Goal: Information Seeking & Learning: Learn about a topic

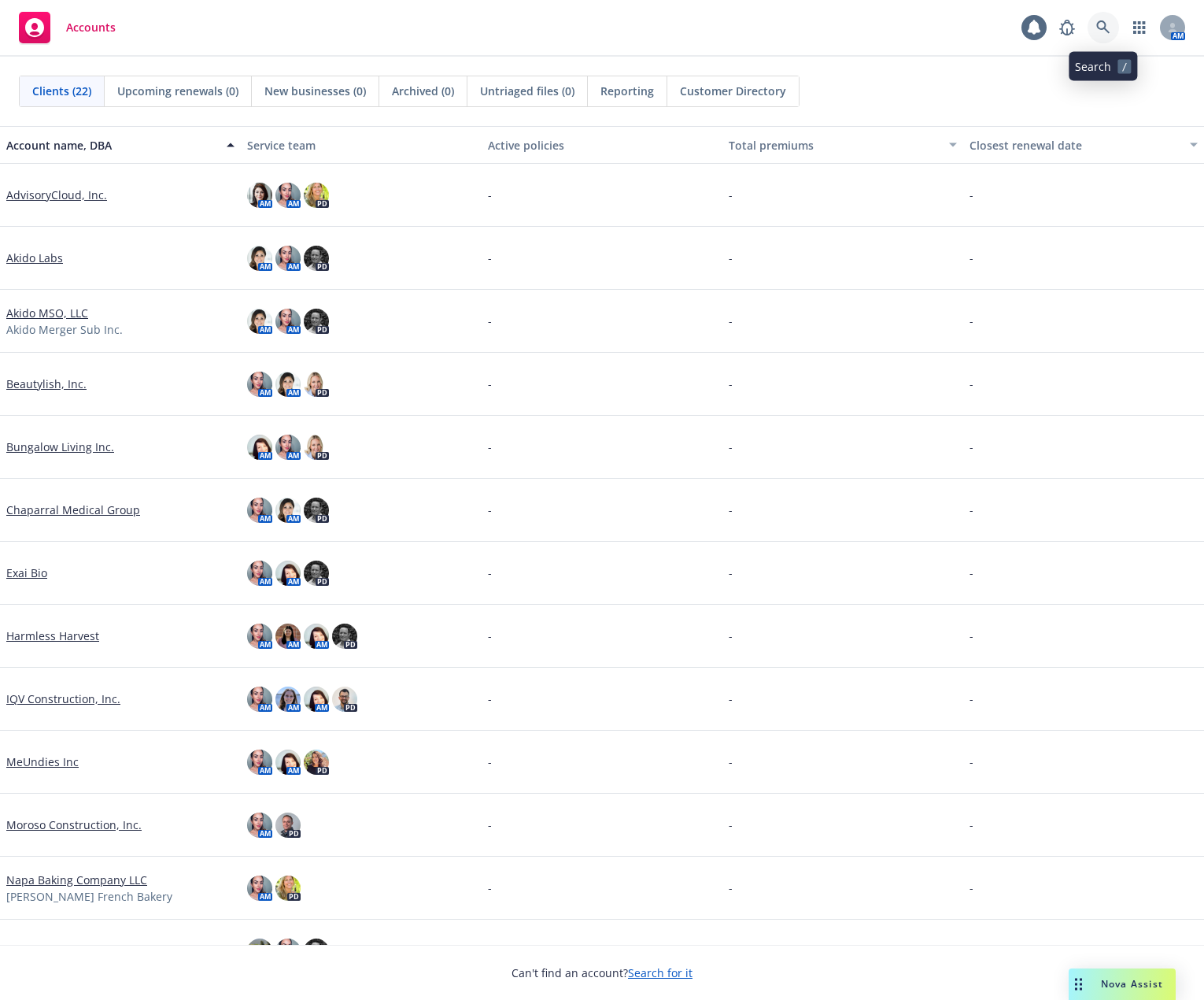
click at [1108, 21] on icon at bounding box center [1103, 27] width 14 height 14
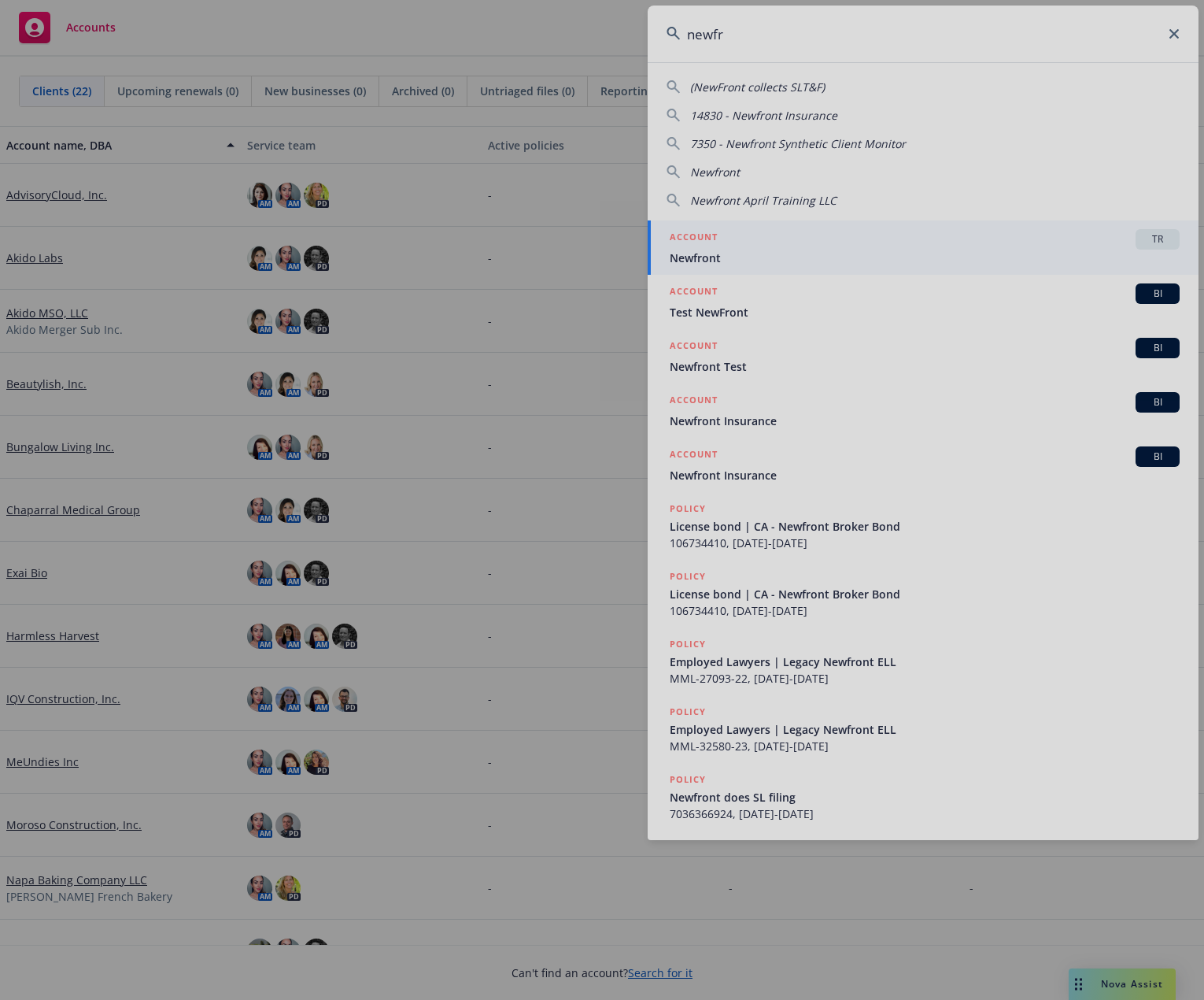
type input "newfr"
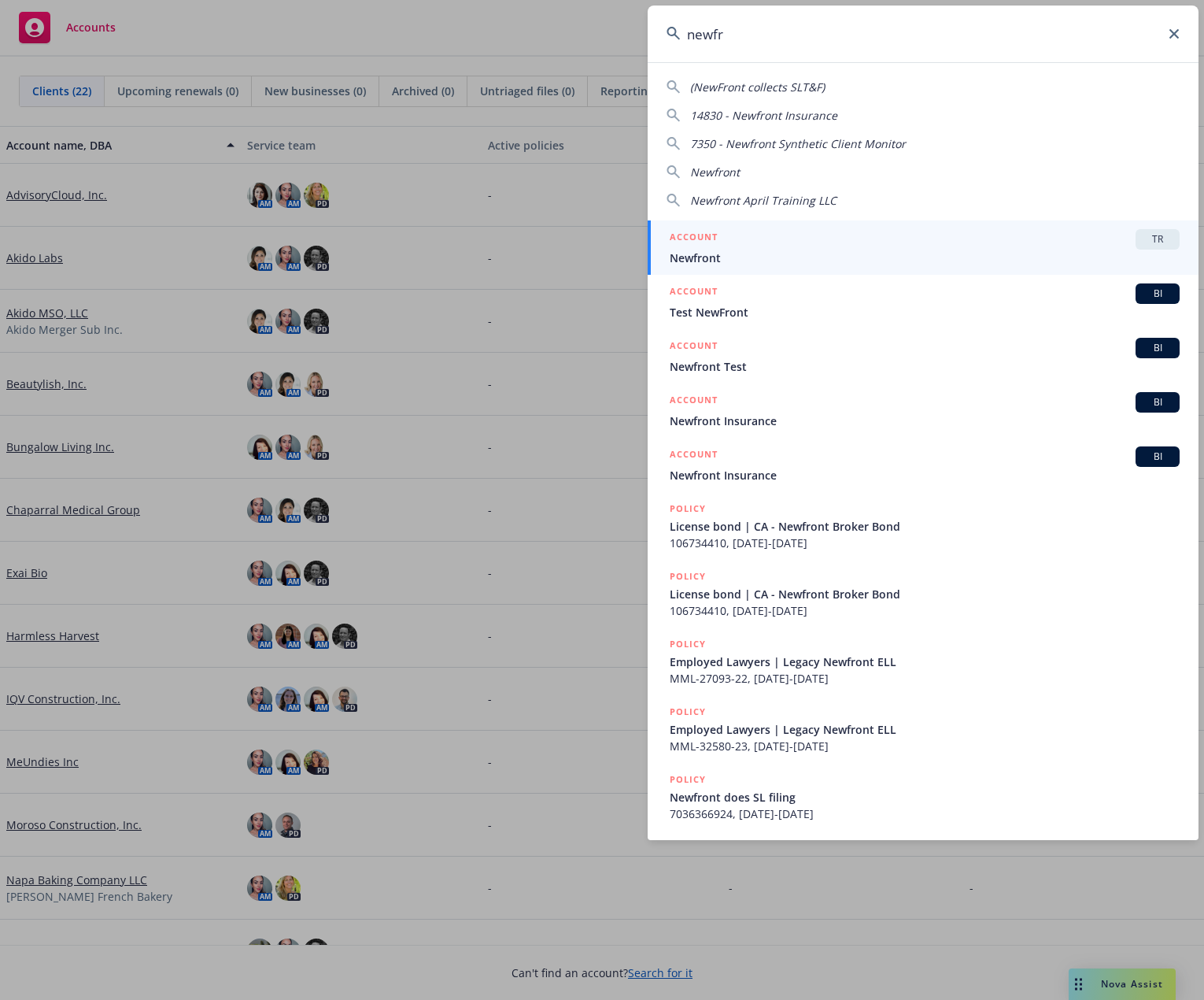
click at [826, 262] on span "Newfront" at bounding box center [925, 258] width 510 height 17
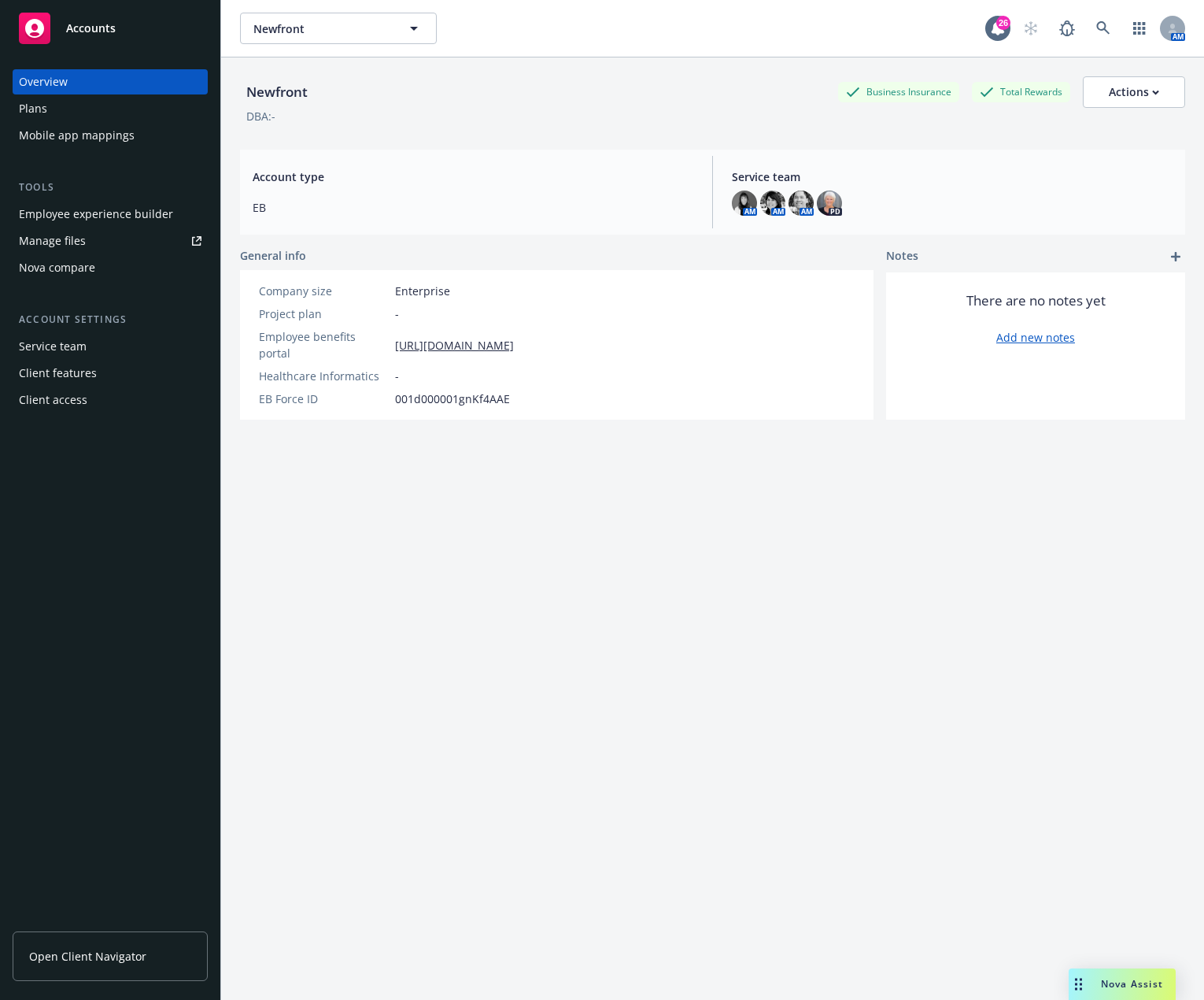
click at [1119, 109] on div "DBA: -" at bounding box center [713, 116] width 946 height 17
click at [1119, 104] on div "Actions" at bounding box center [1134, 92] width 50 height 30
click at [160, 206] on div "Employee experience builder" at bounding box center [96, 214] width 154 height 26
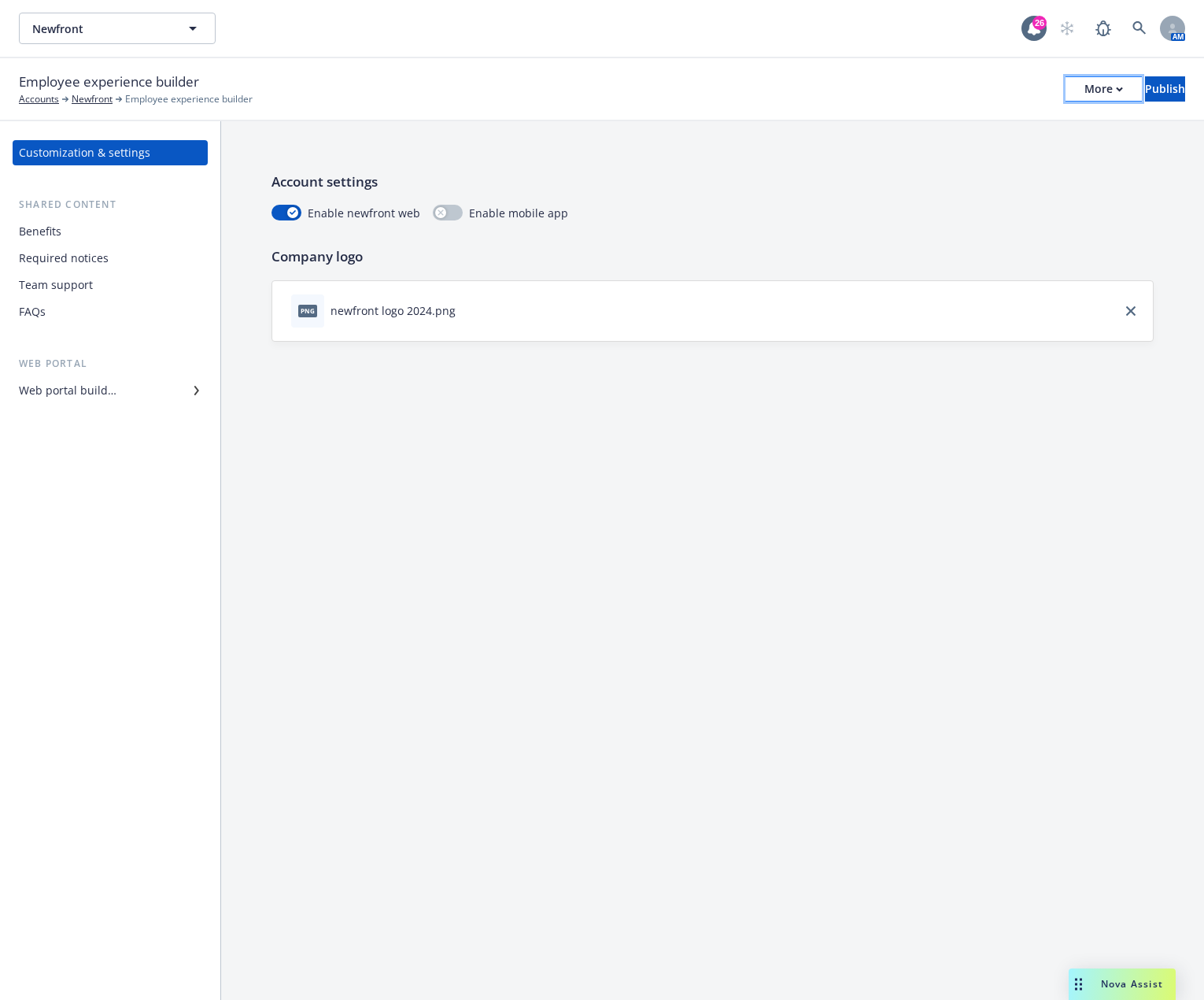
click at [1084, 95] on div "More" at bounding box center [1103, 88] width 39 height 24
click at [927, 155] on link "Copy portal link" at bounding box center [974, 156] width 233 height 31
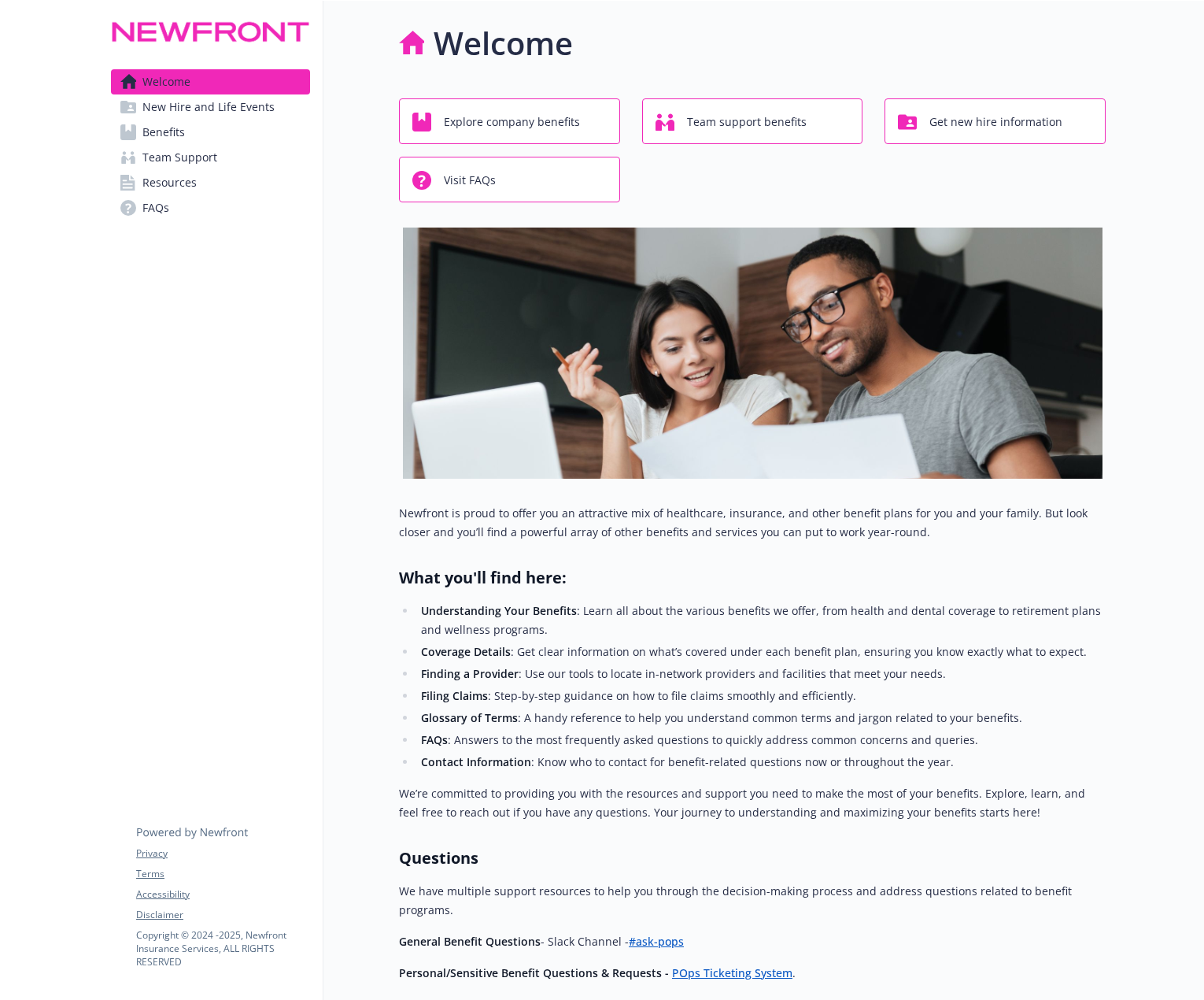
click at [243, 108] on span "New Hire and Life Events" at bounding box center [209, 107] width 132 height 26
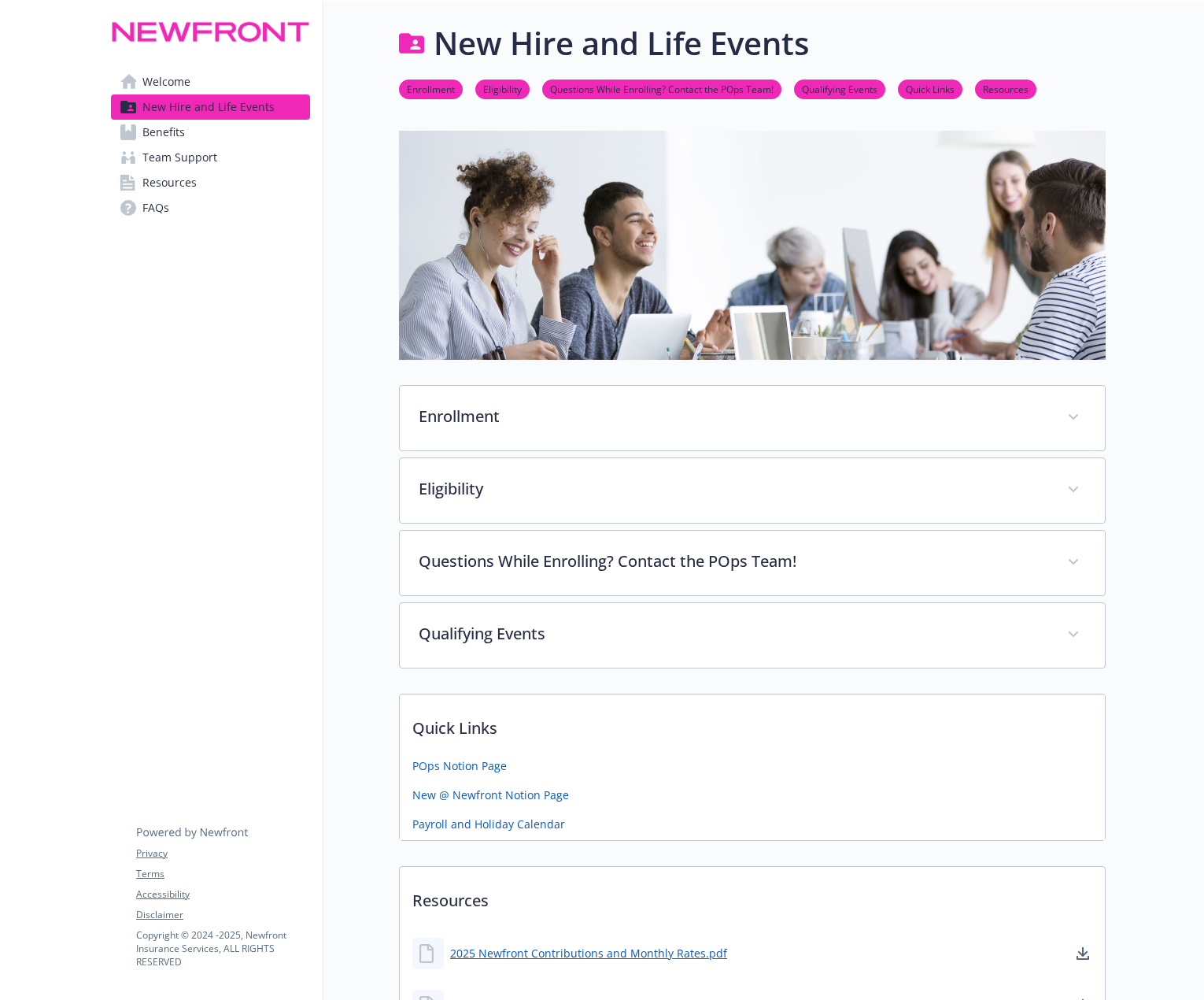
click at [166, 182] on span "Resources" at bounding box center [170, 182] width 55 height 26
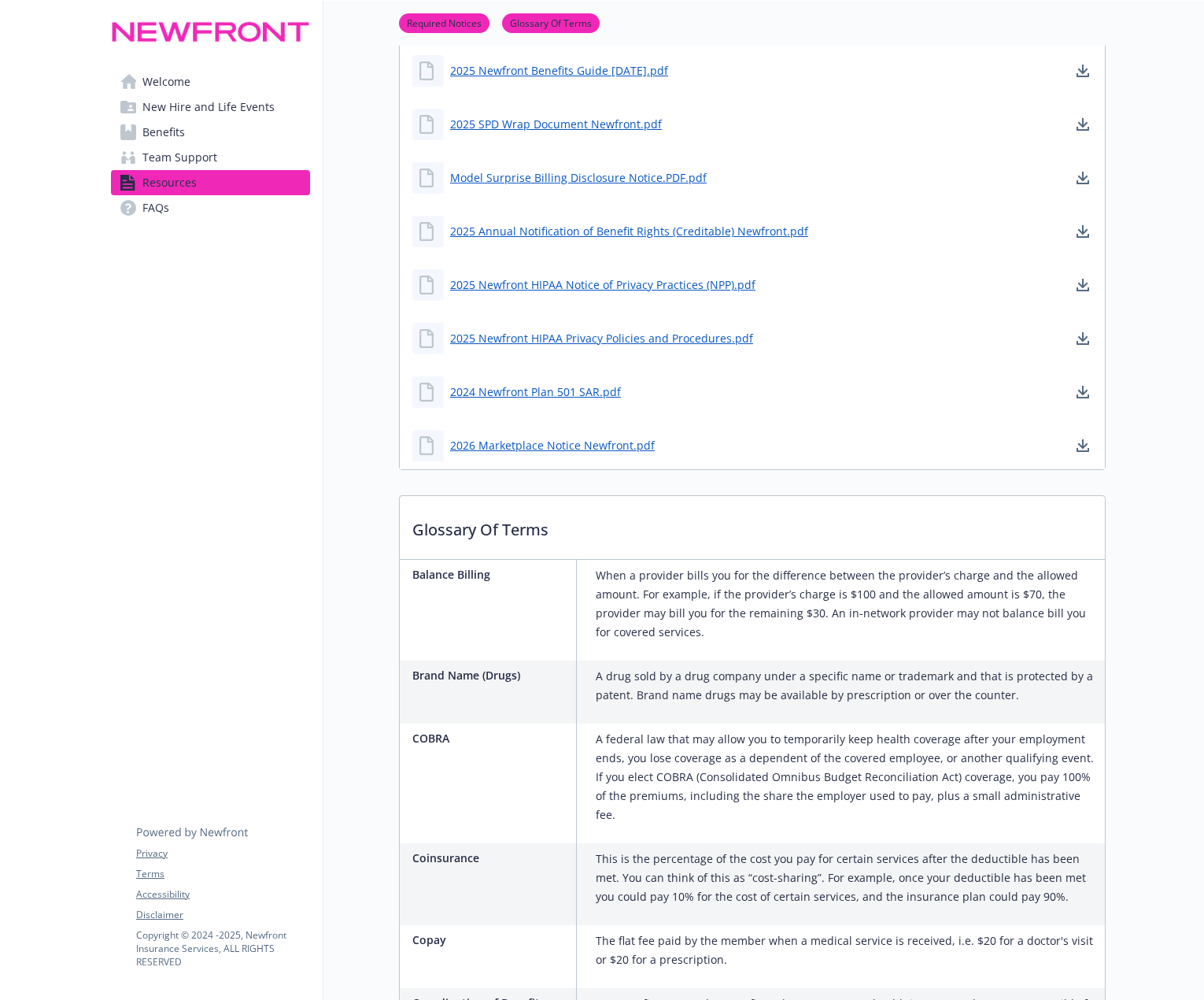
click at [169, 210] on link "FAQs" at bounding box center [210, 207] width 199 height 26
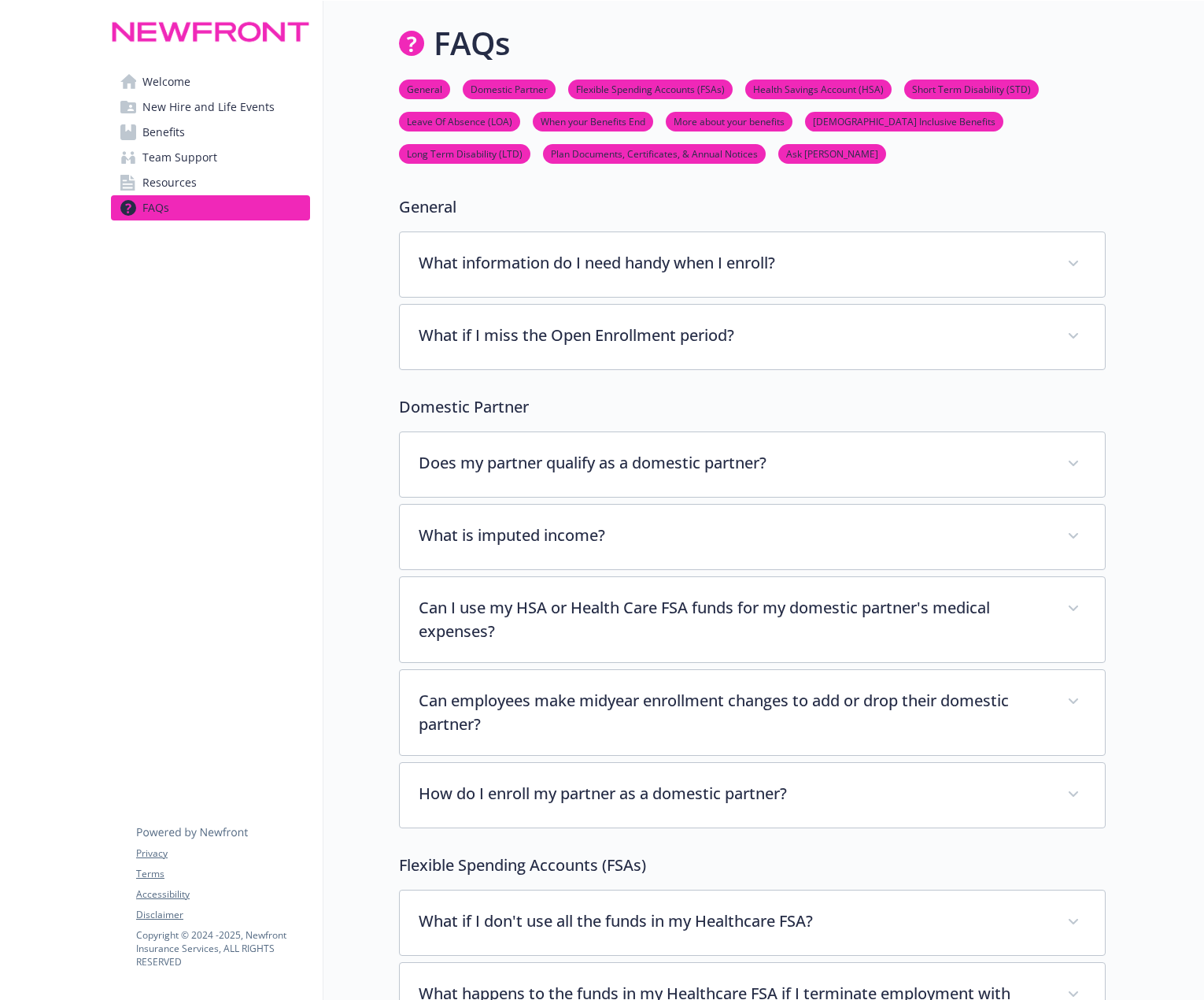
click at [156, 132] on span "Benefits" at bounding box center [164, 132] width 42 height 26
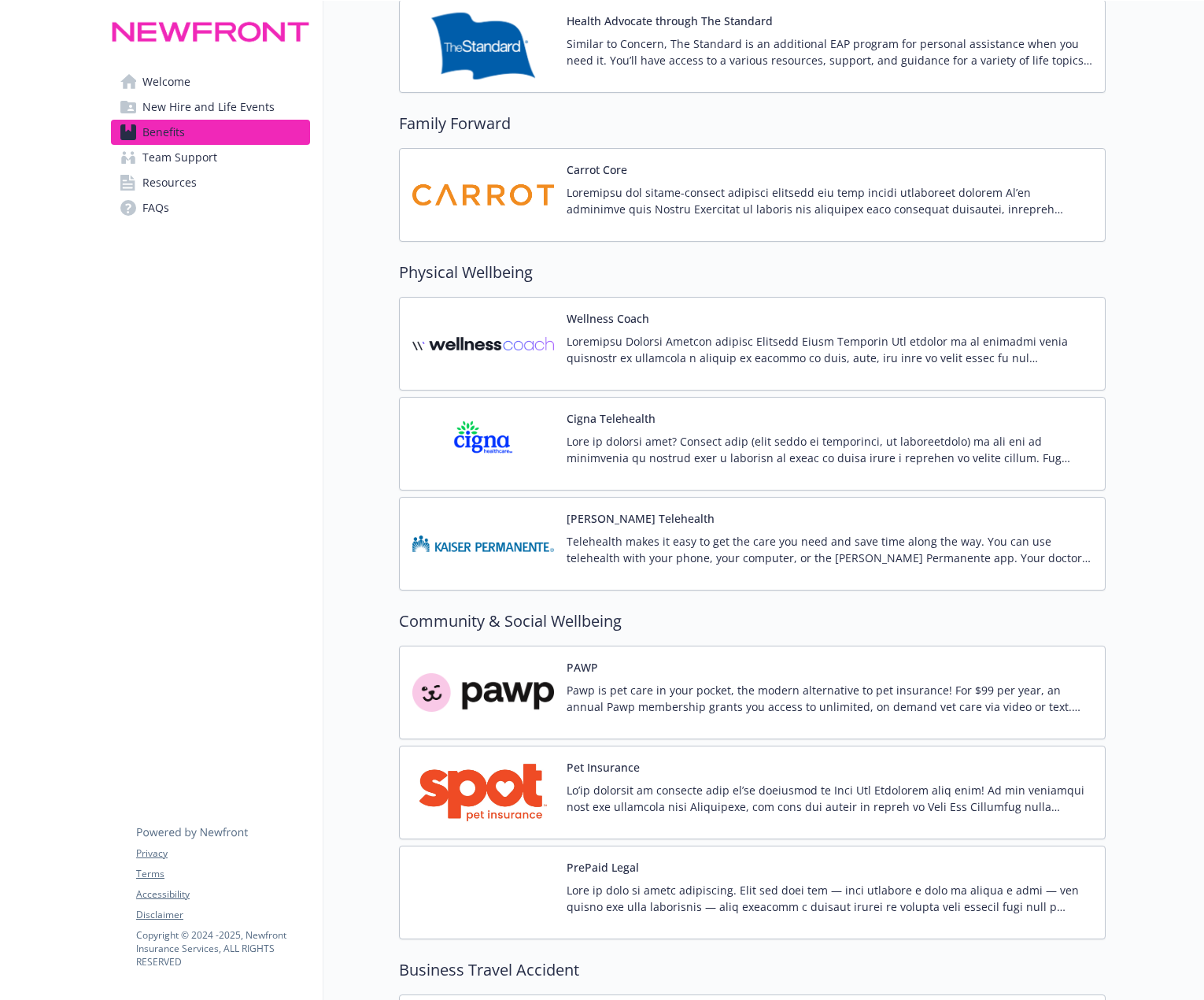
scroll to position [3927, 7]
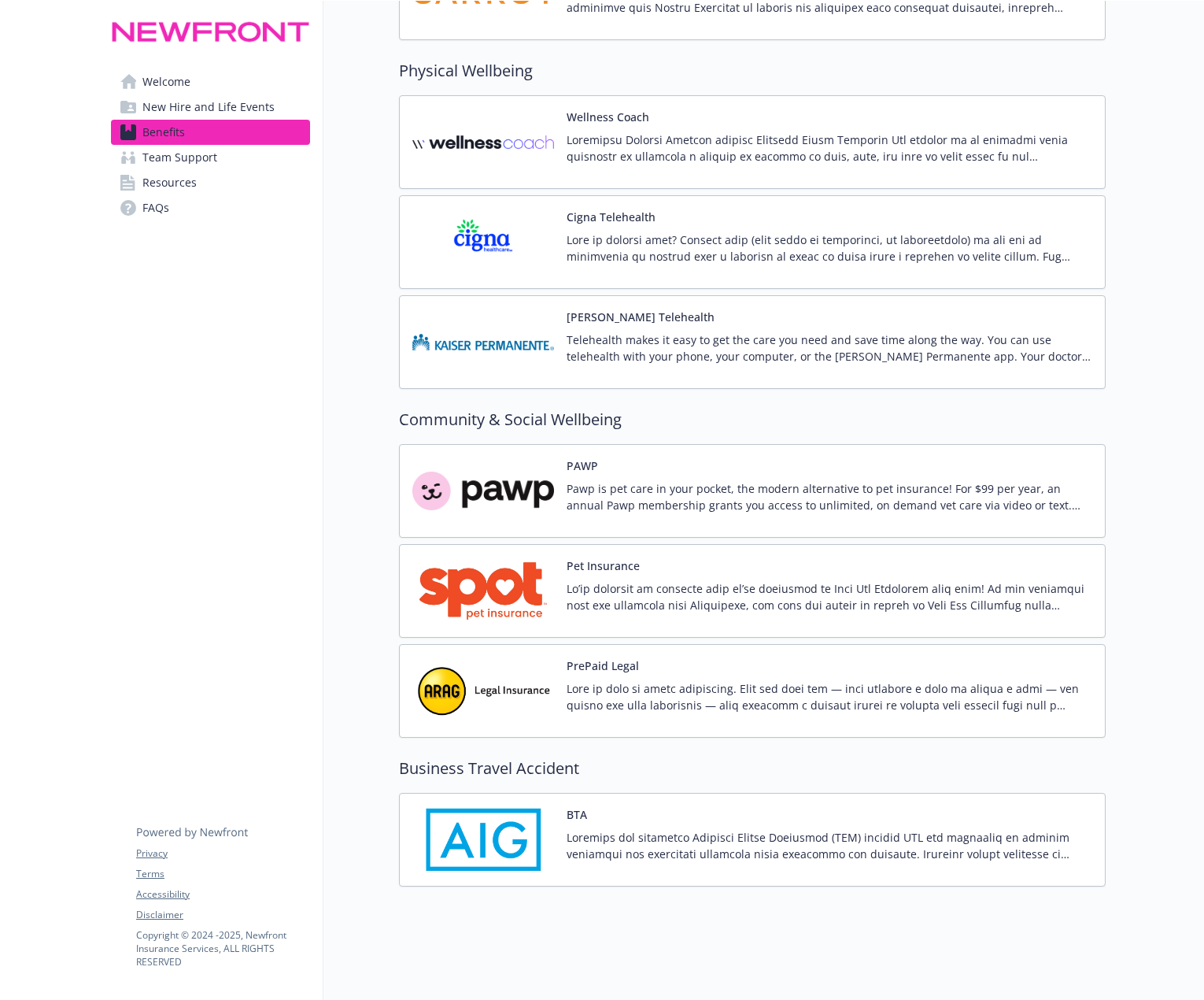
click at [482, 844] on img at bounding box center [483, 839] width 142 height 67
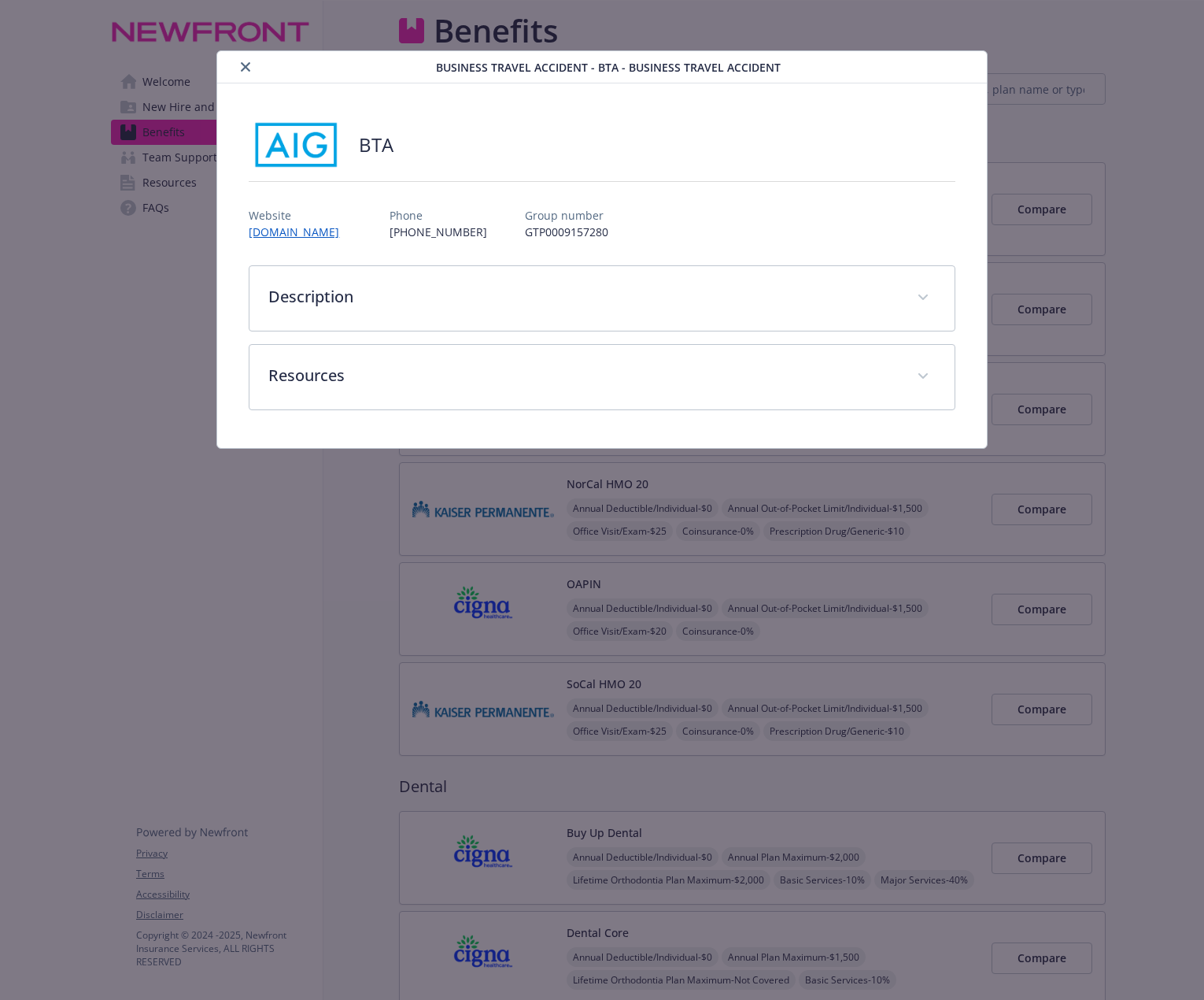
scroll to position [3927, 7]
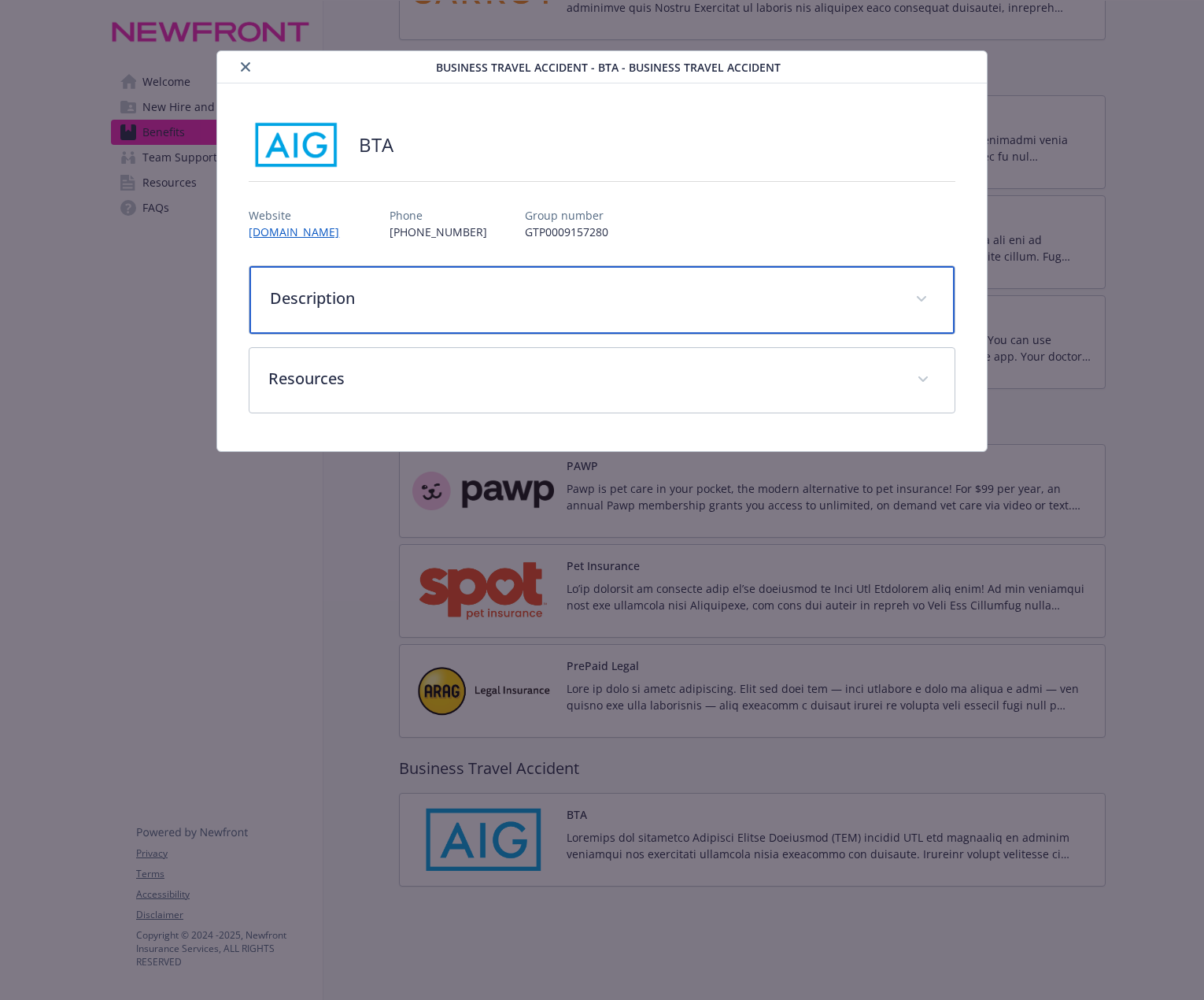
click at [325, 277] on div "Description" at bounding box center [601, 300] width 704 height 68
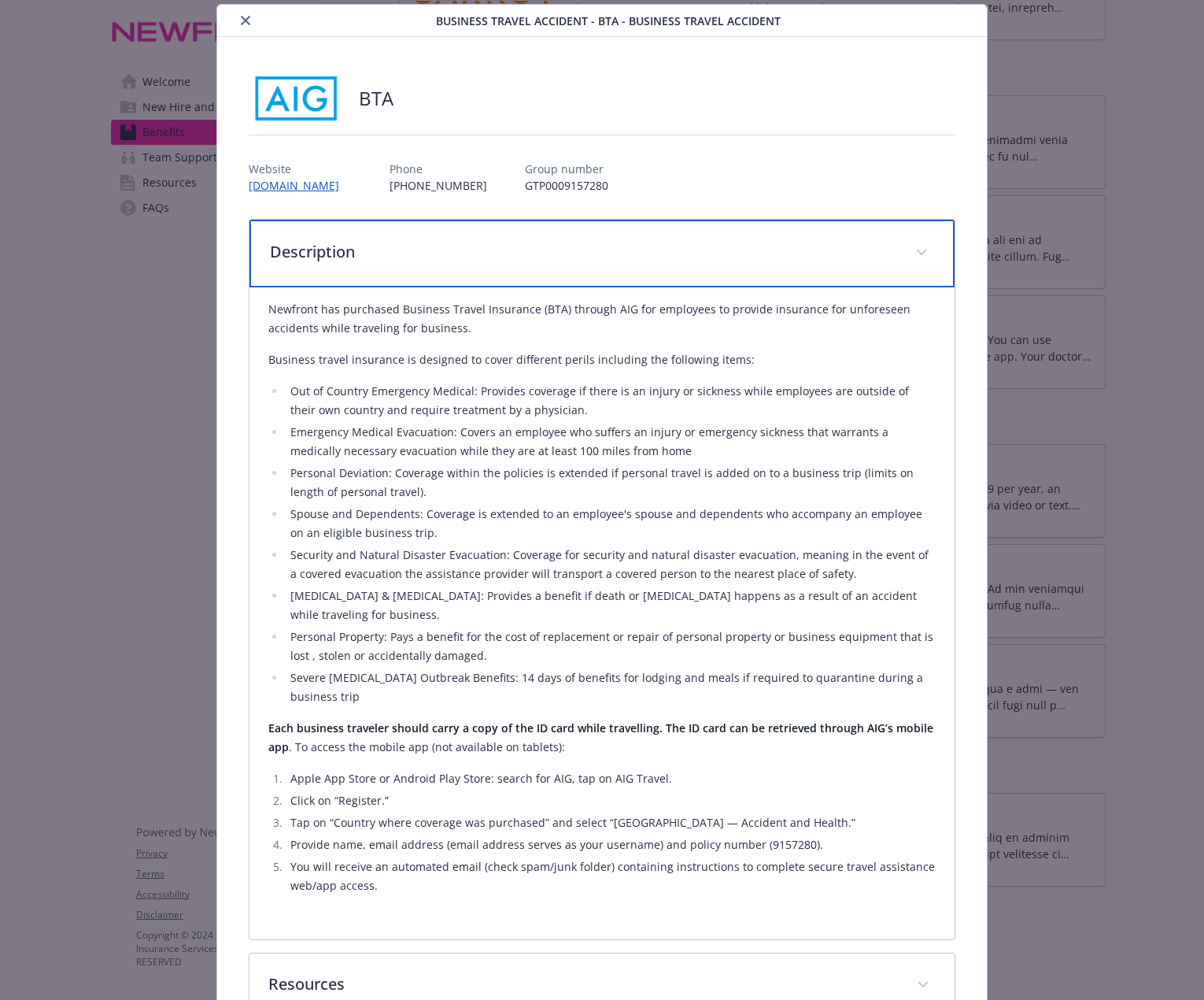
scroll to position [154, 0]
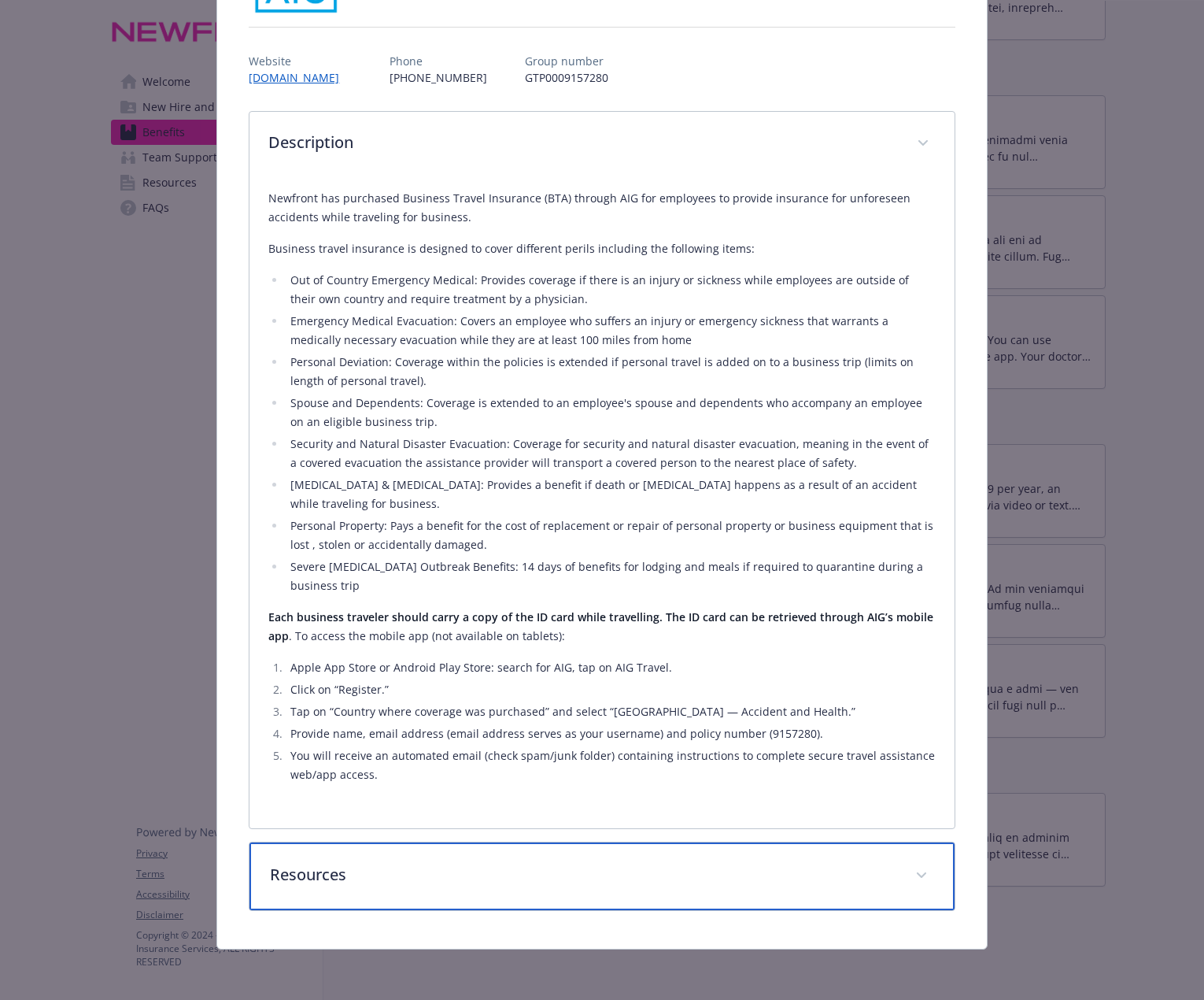
click at [363, 874] on p "Resources" at bounding box center [583, 874] width 626 height 24
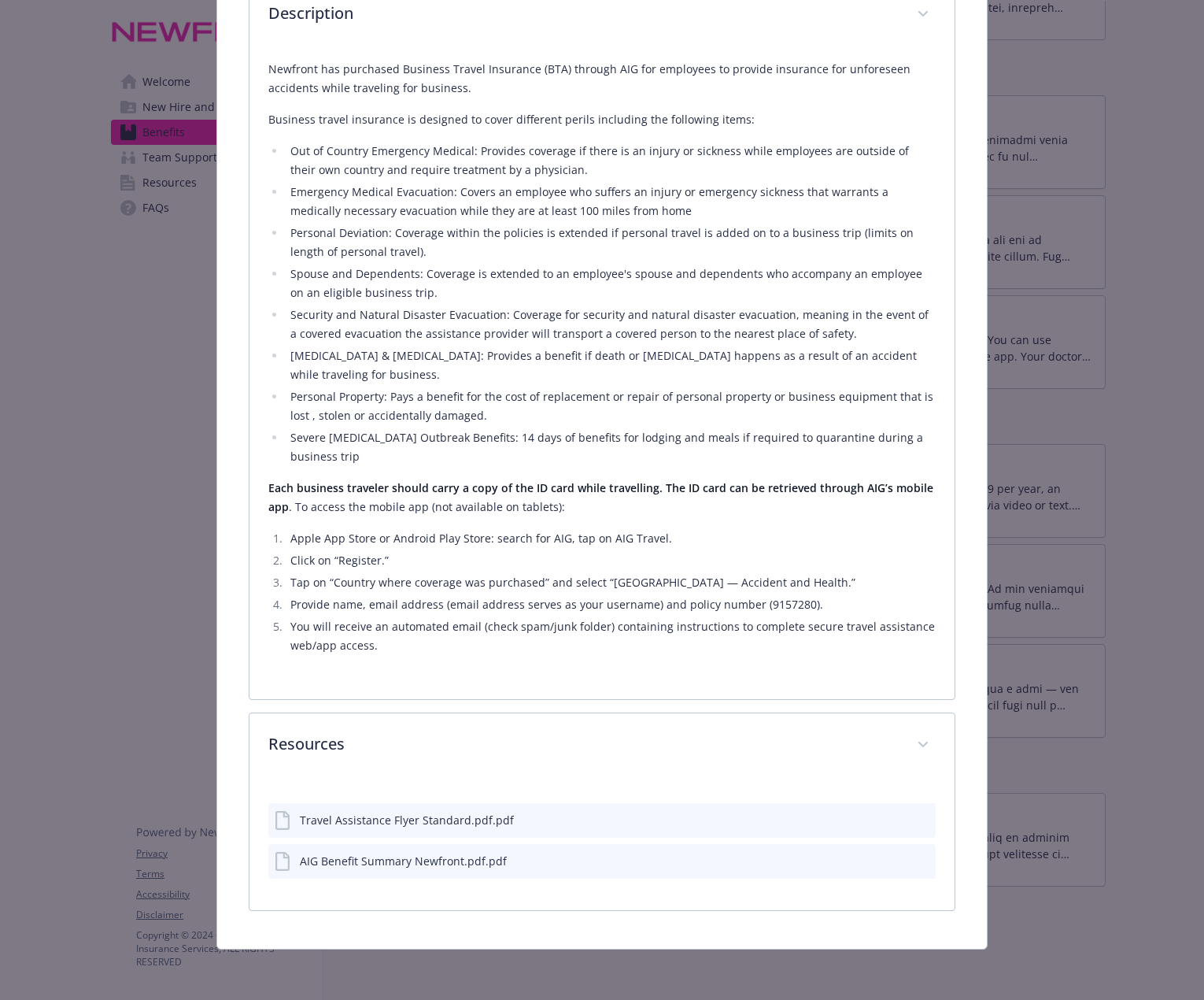
scroll to position [283, 0]
click at [390, 830] on div "Travel Assistance Flyer Standard.pdf.pdf" at bounding box center [601, 820] width 666 height 35
click at [914, 821] on icon "preview file" at bounding box center [921, 818] width 14 height 11
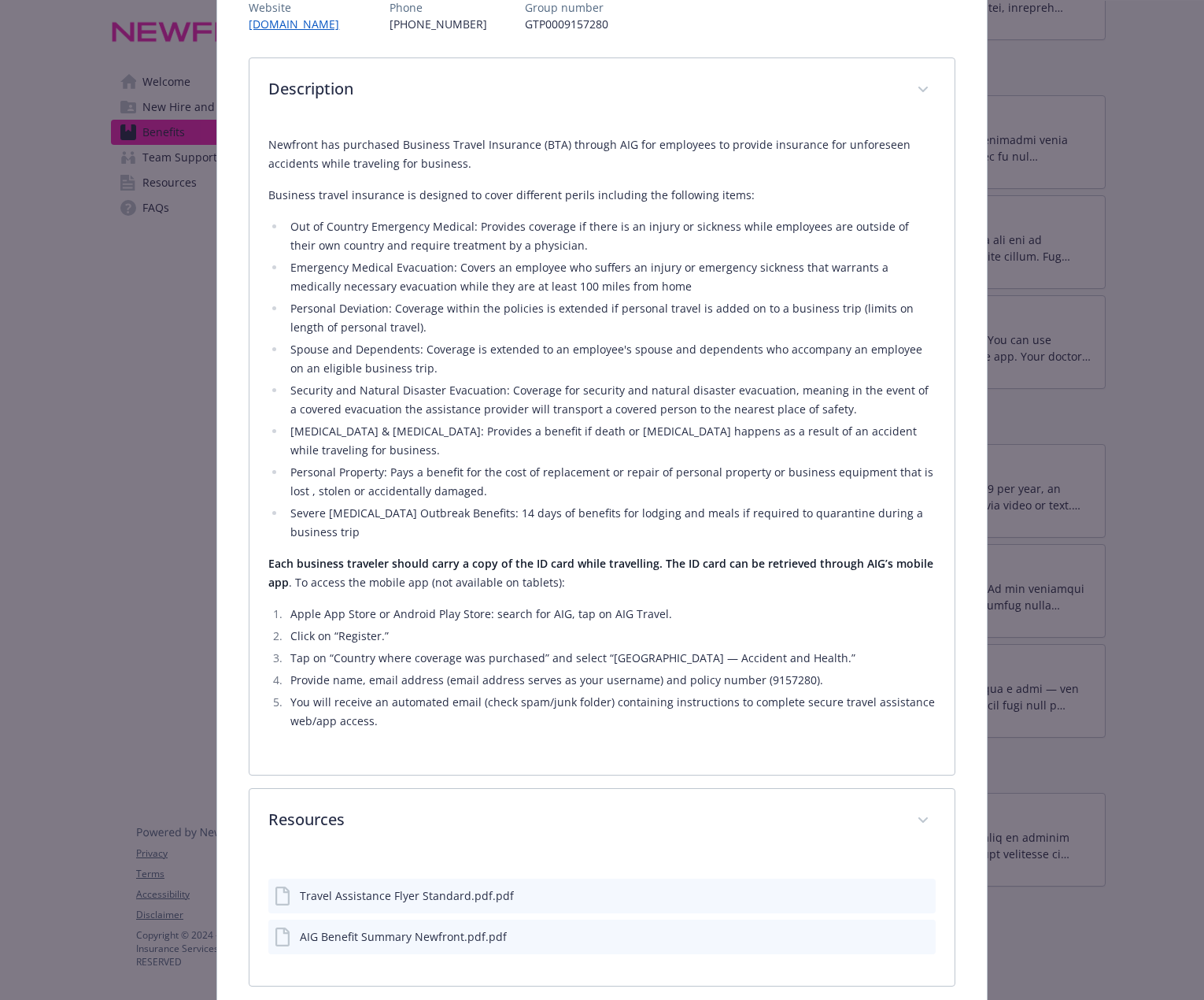
scroll to position [282, 0]
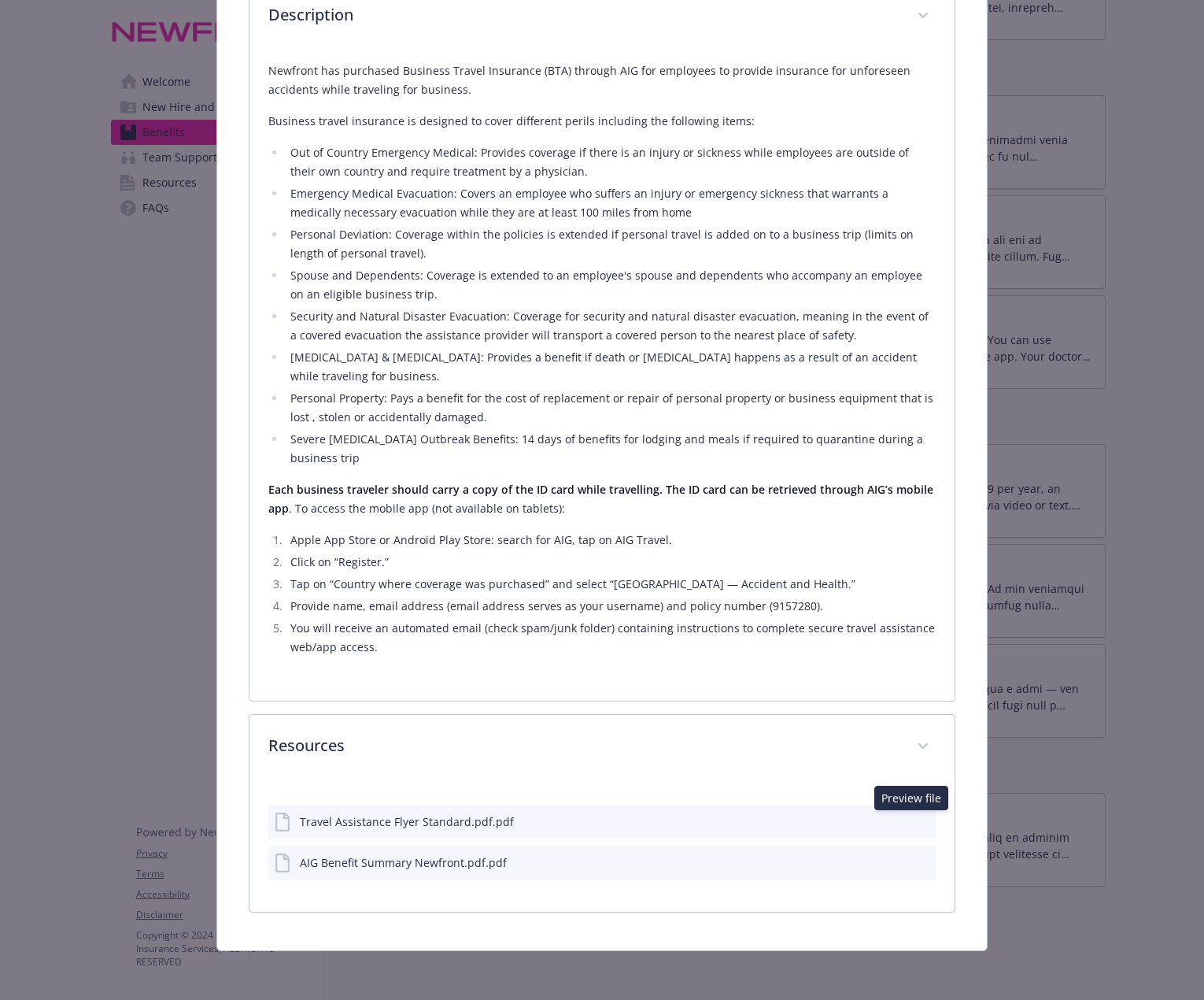
click at [416, 860] on div "AIG Benefit Summary Newfront.pdf.pdf" at bounding box center [403, 862] width 207 height 17
click at [914, 863] on icon "preview file" at bounding box center [921, 860] width 14 height 11
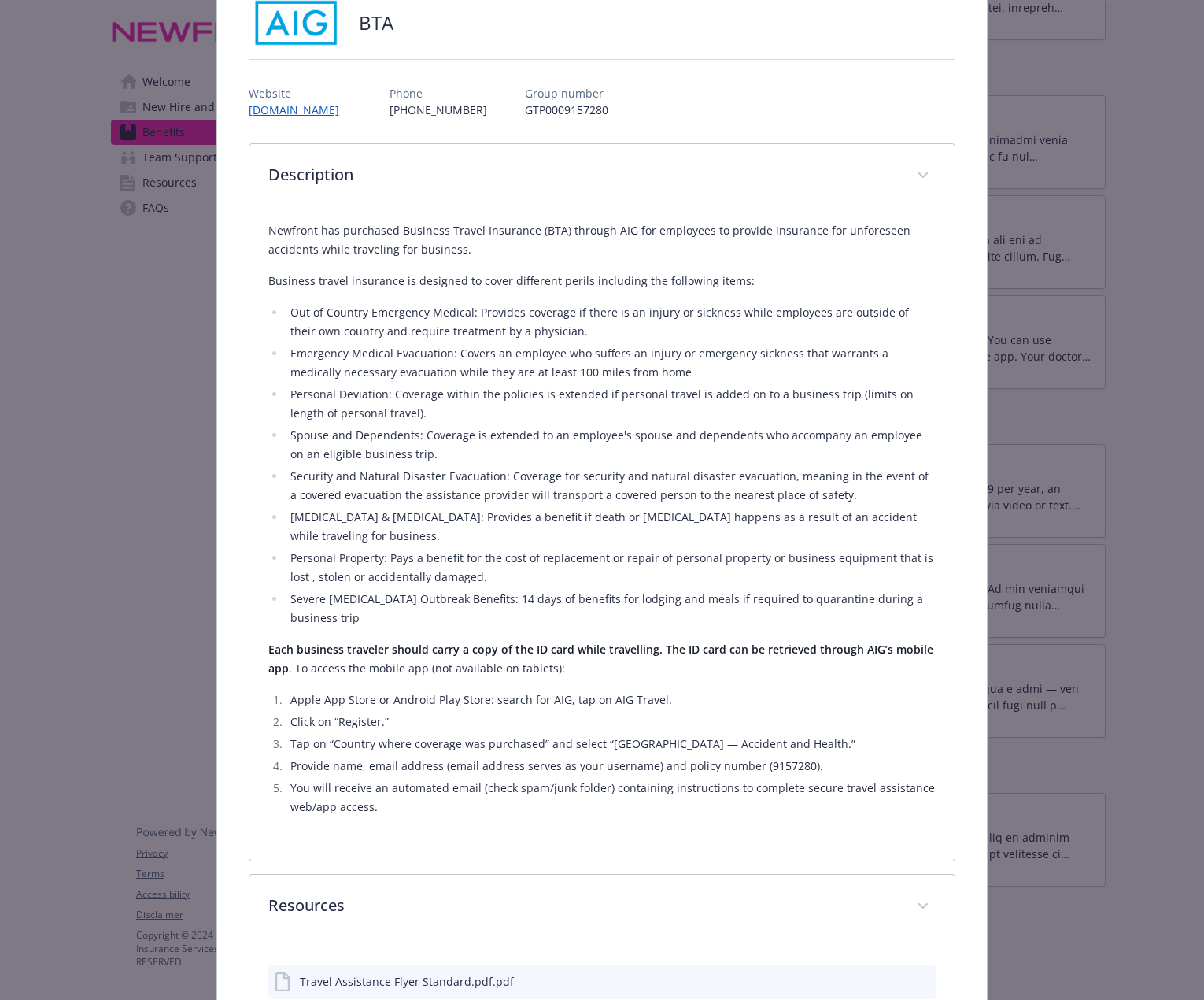
scroll to position [176, 0]
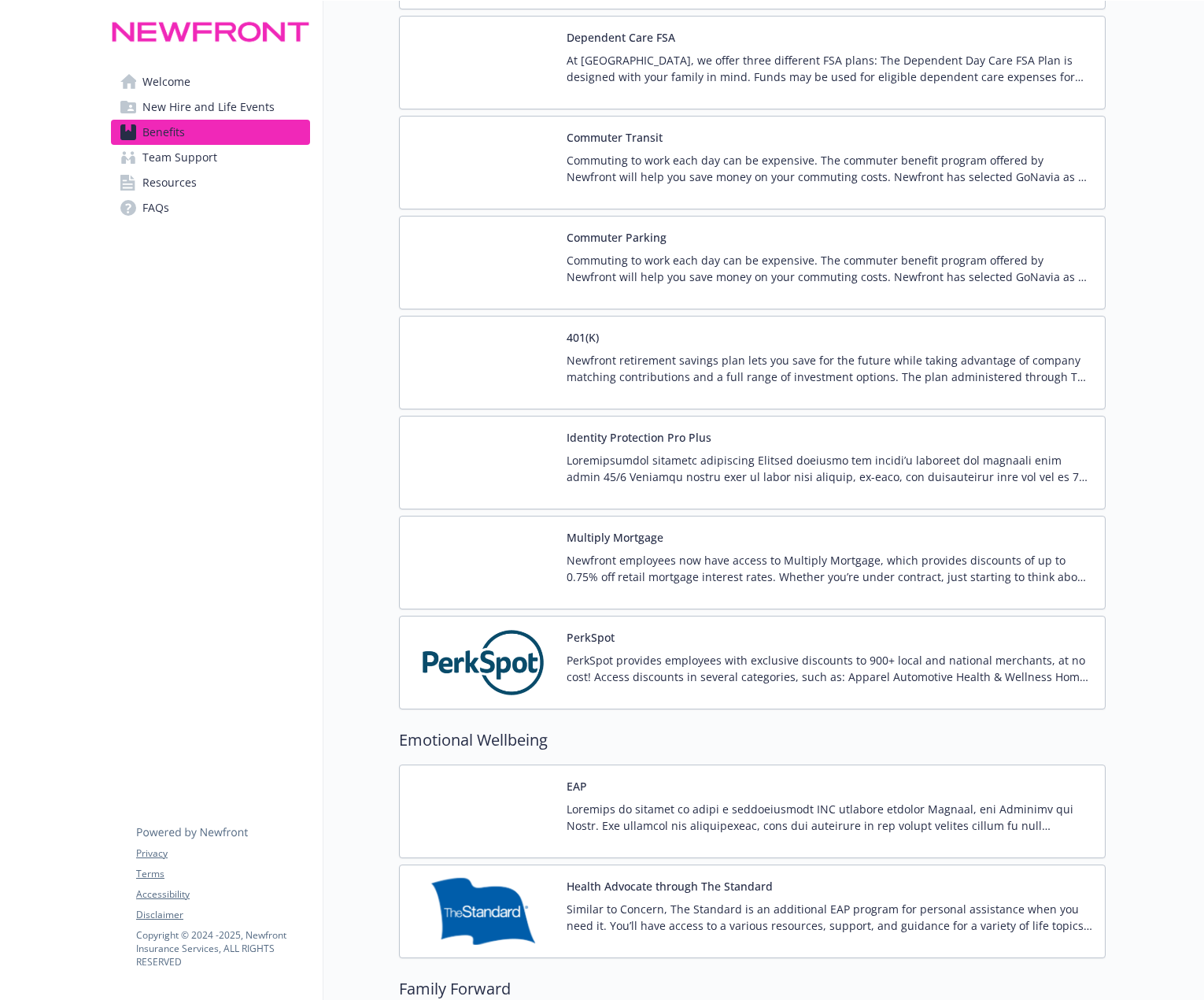
scroll to position [2698, 7]
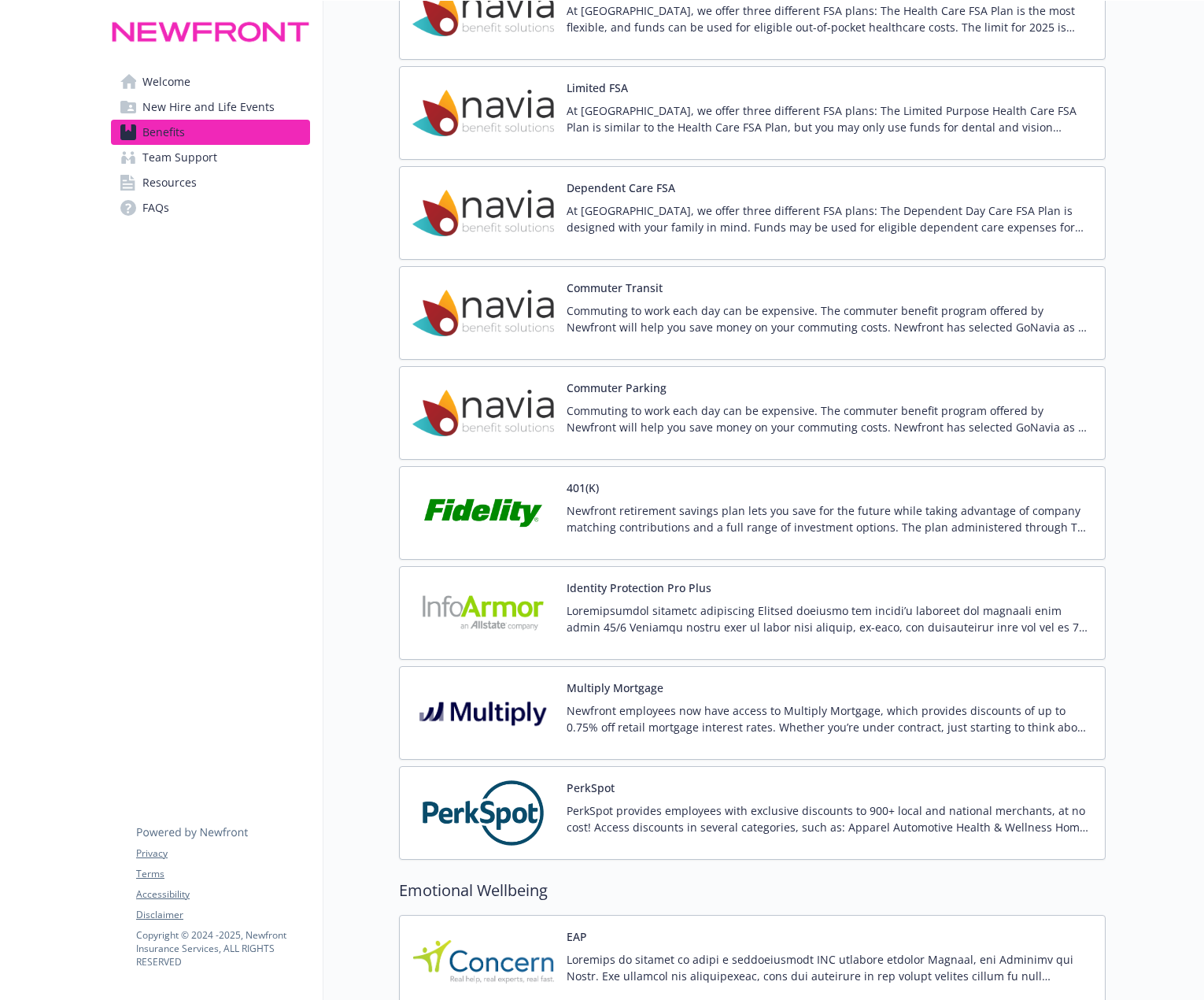
click at [509, 723] on img at bounding box center [483, 713] width 142 height 67
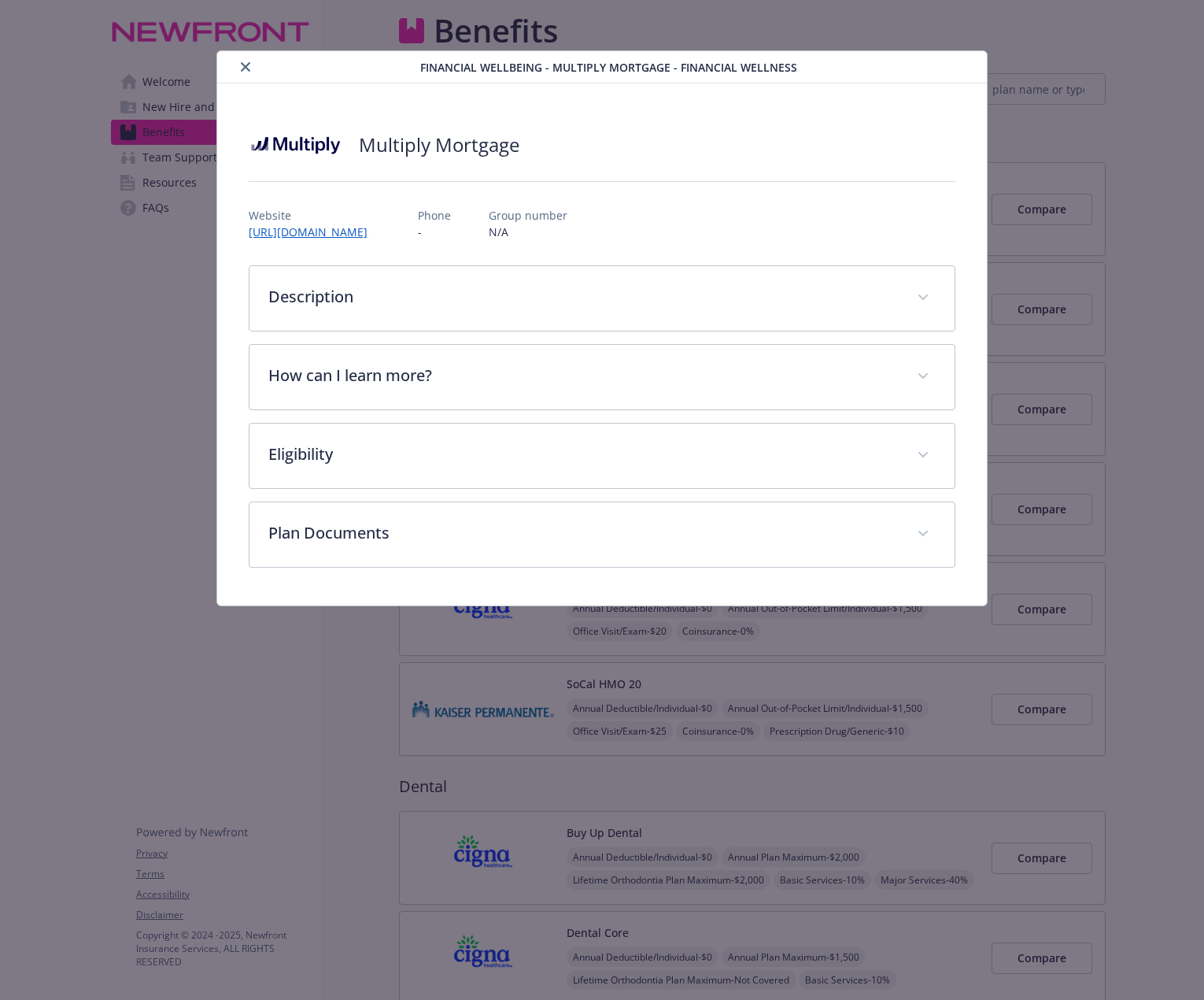
scroll to position [2698, 7]
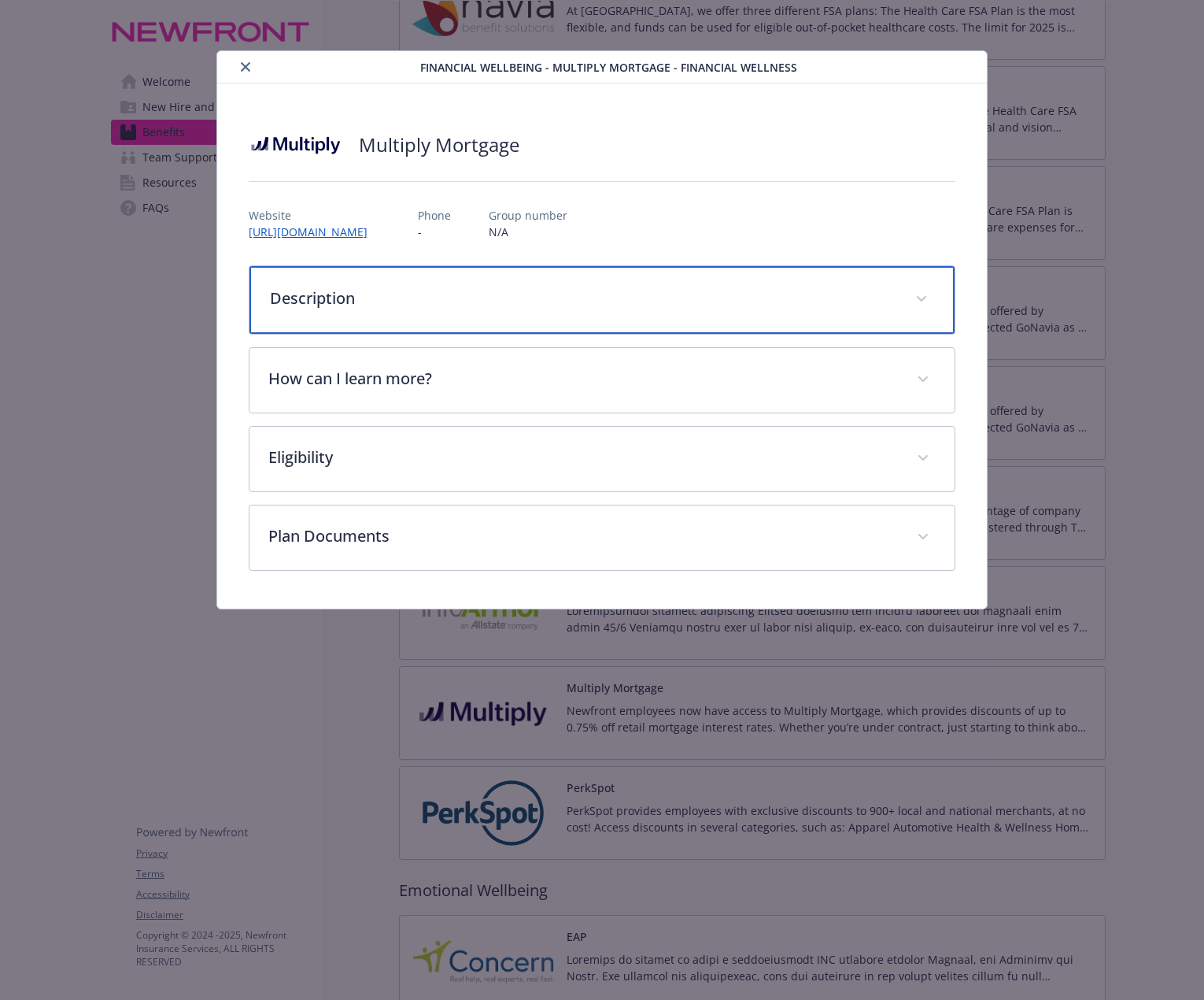
click at [358, 293] on p "Description" at bounding box center [583, 298] width 626 height 24
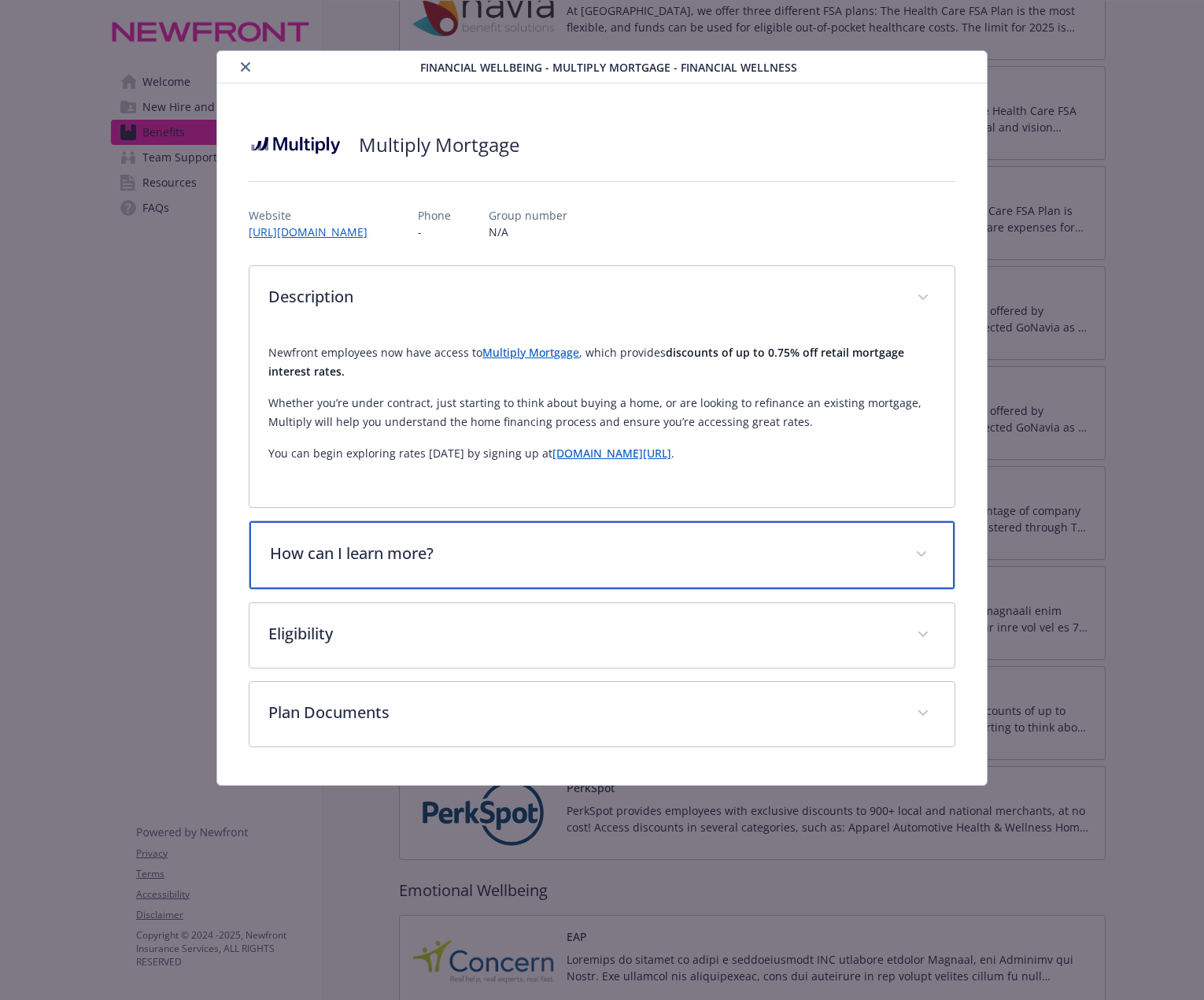
click at [502, 535] on div "How can I learn more?" at bounding box center [601, 555] width 704 height 68
